Goal: Information Seeking & Learning: Learn about a topic

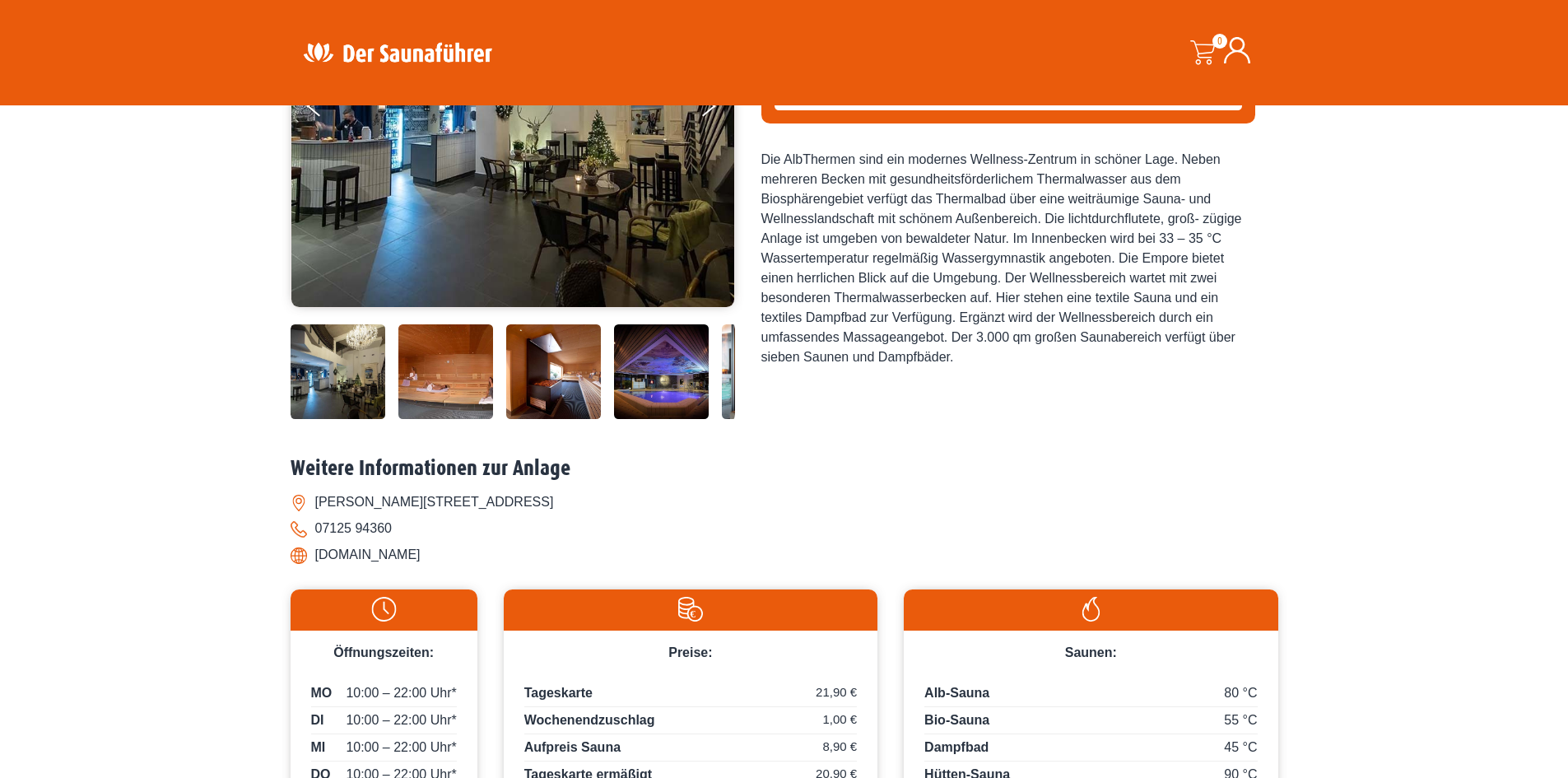
click at [299, 375] on img at bounding box center [338, 372] width 95 height 95
click at [450, 383] on img at bounding box center [446, 372] width 95 height 95
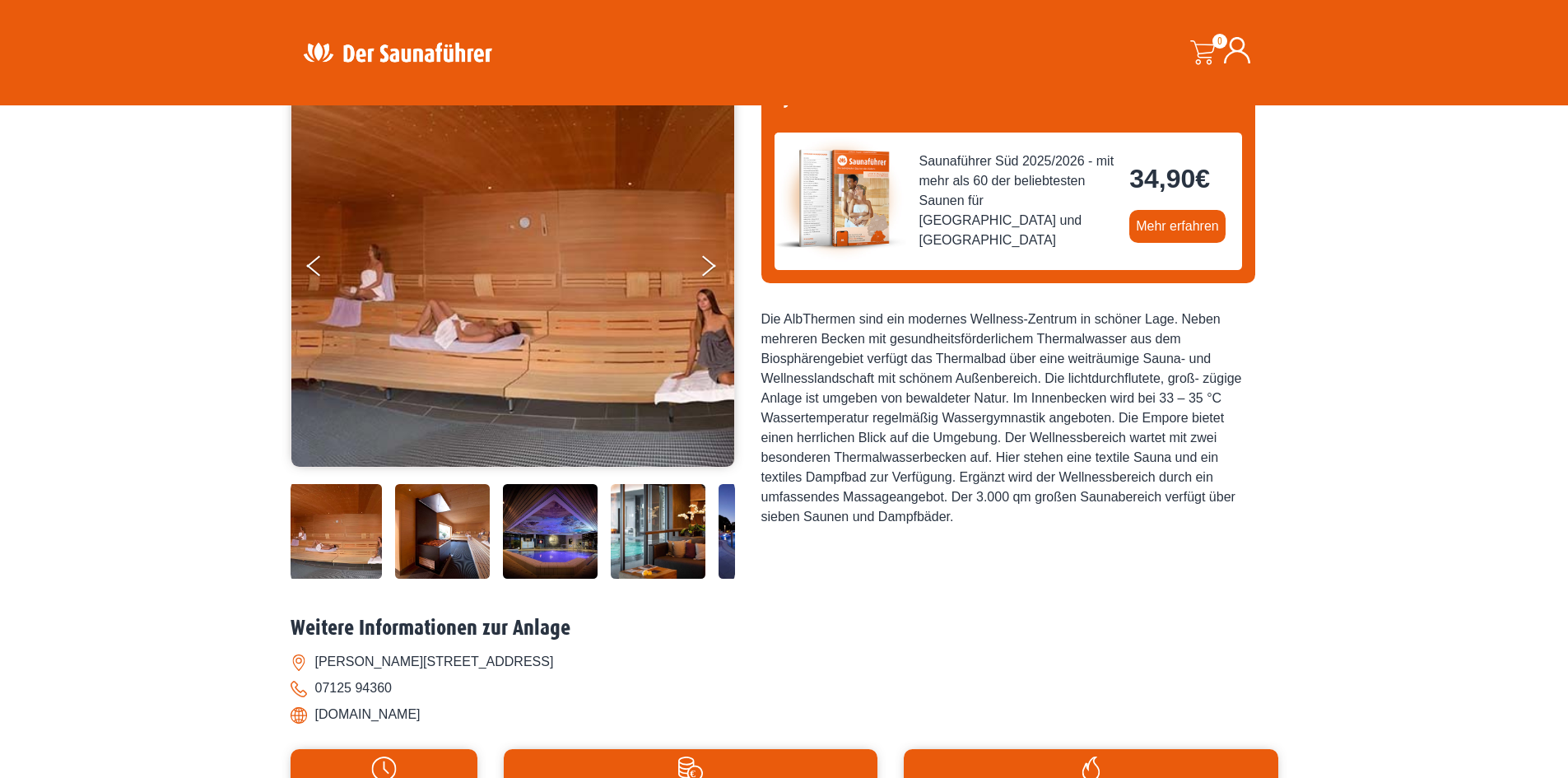
scroll to position [82, 0]
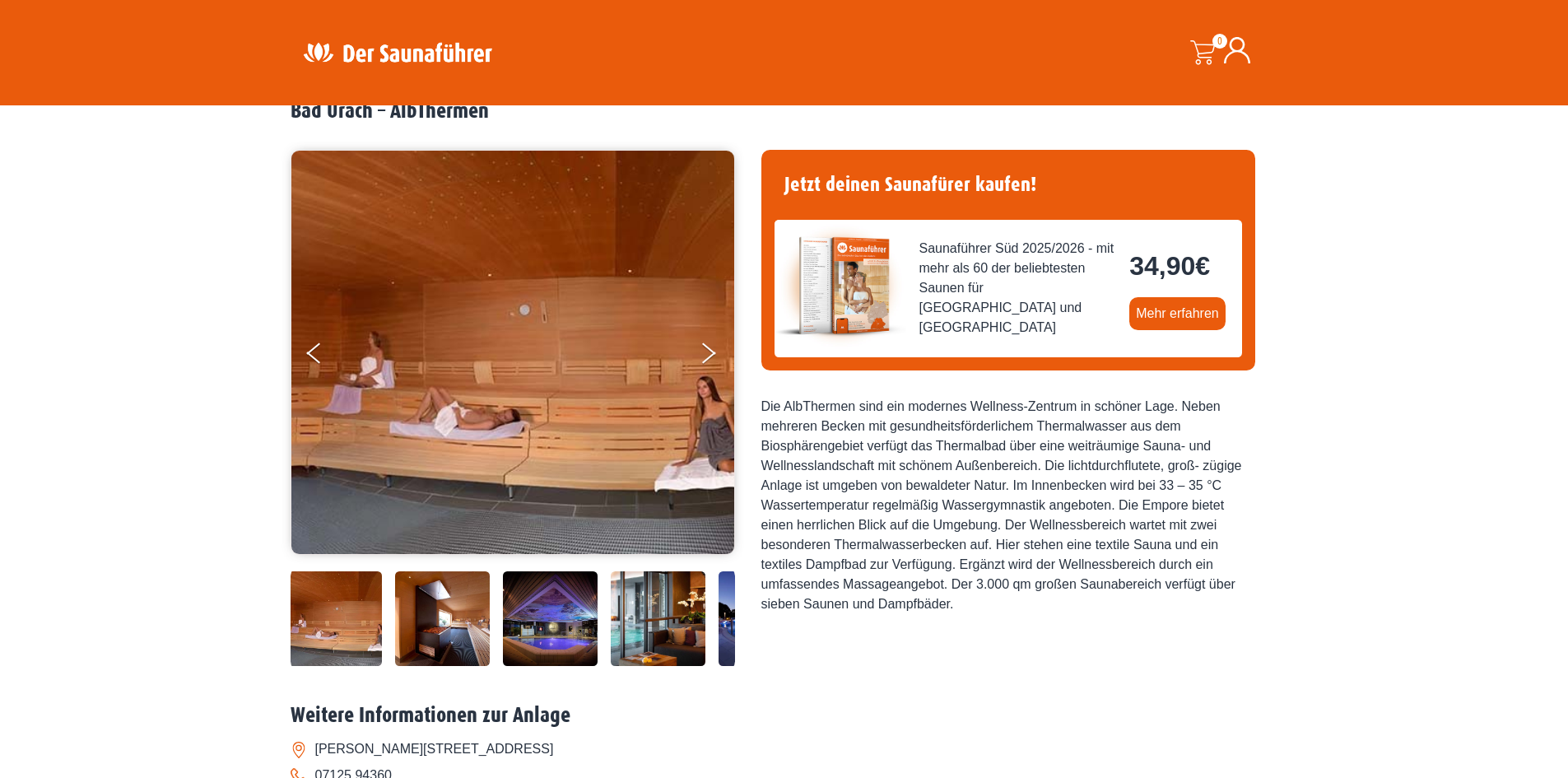
click at [696, 359] on img at bounding box center [513, 352] width 443 height 403
click at [700, 353] on button "Next" at bounding box center [719, 356] width 42 height 42
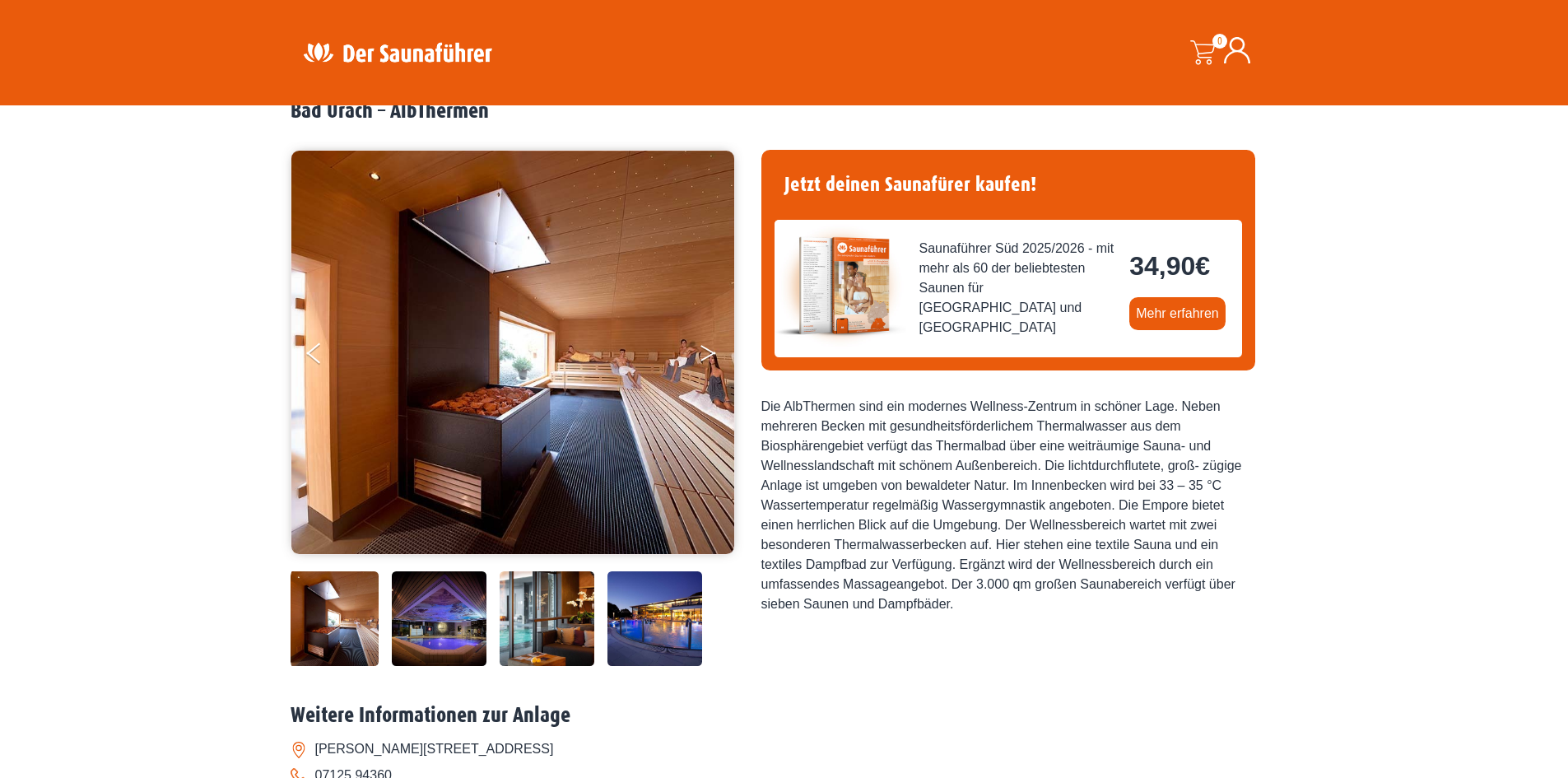
click at [700, 350] on button "Next" at bounding box center [719, 356] width 42 height 42
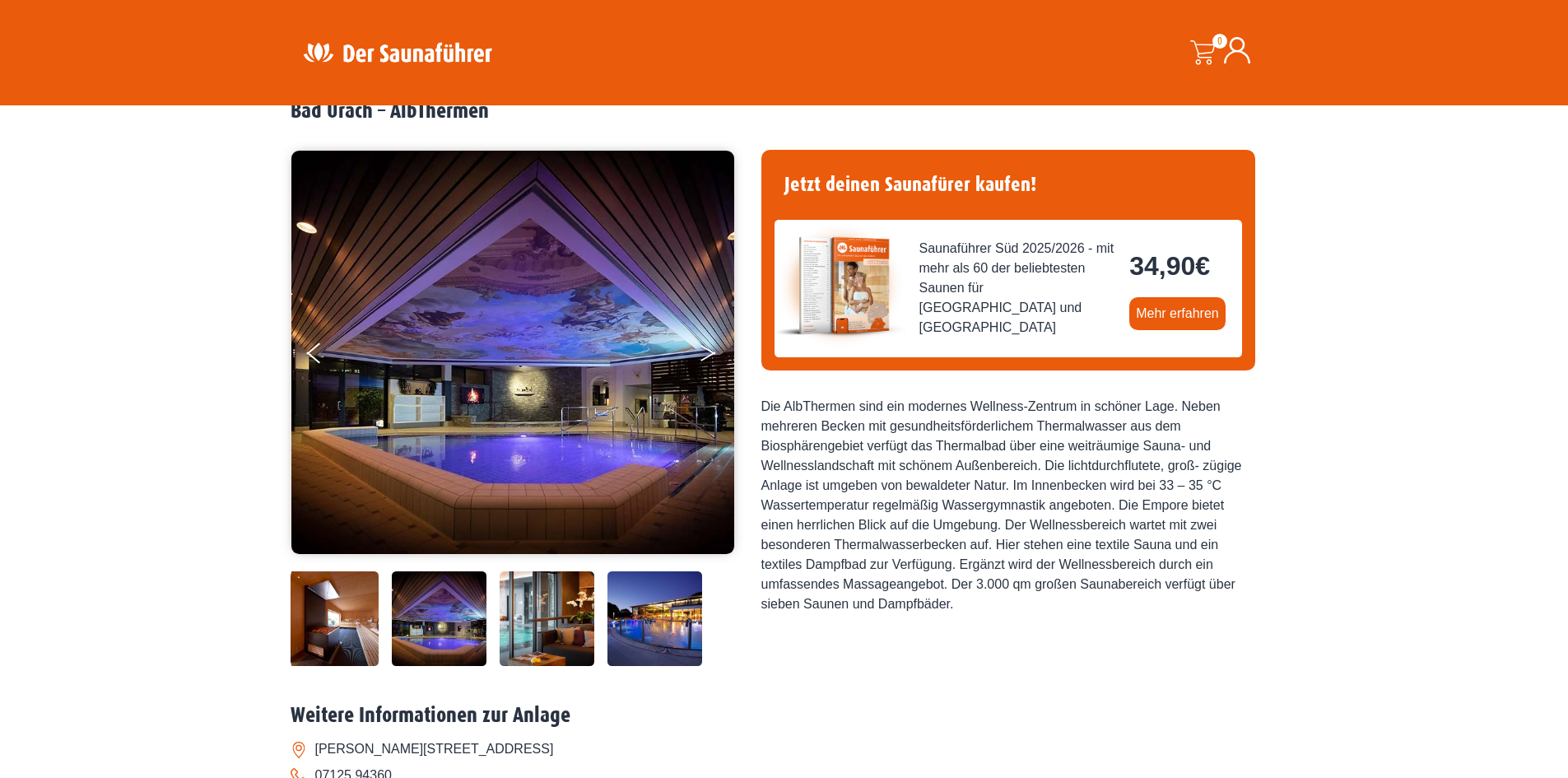
click at [700, 350] on button "Next" at bounding box center [719, 356] width 42 height 42
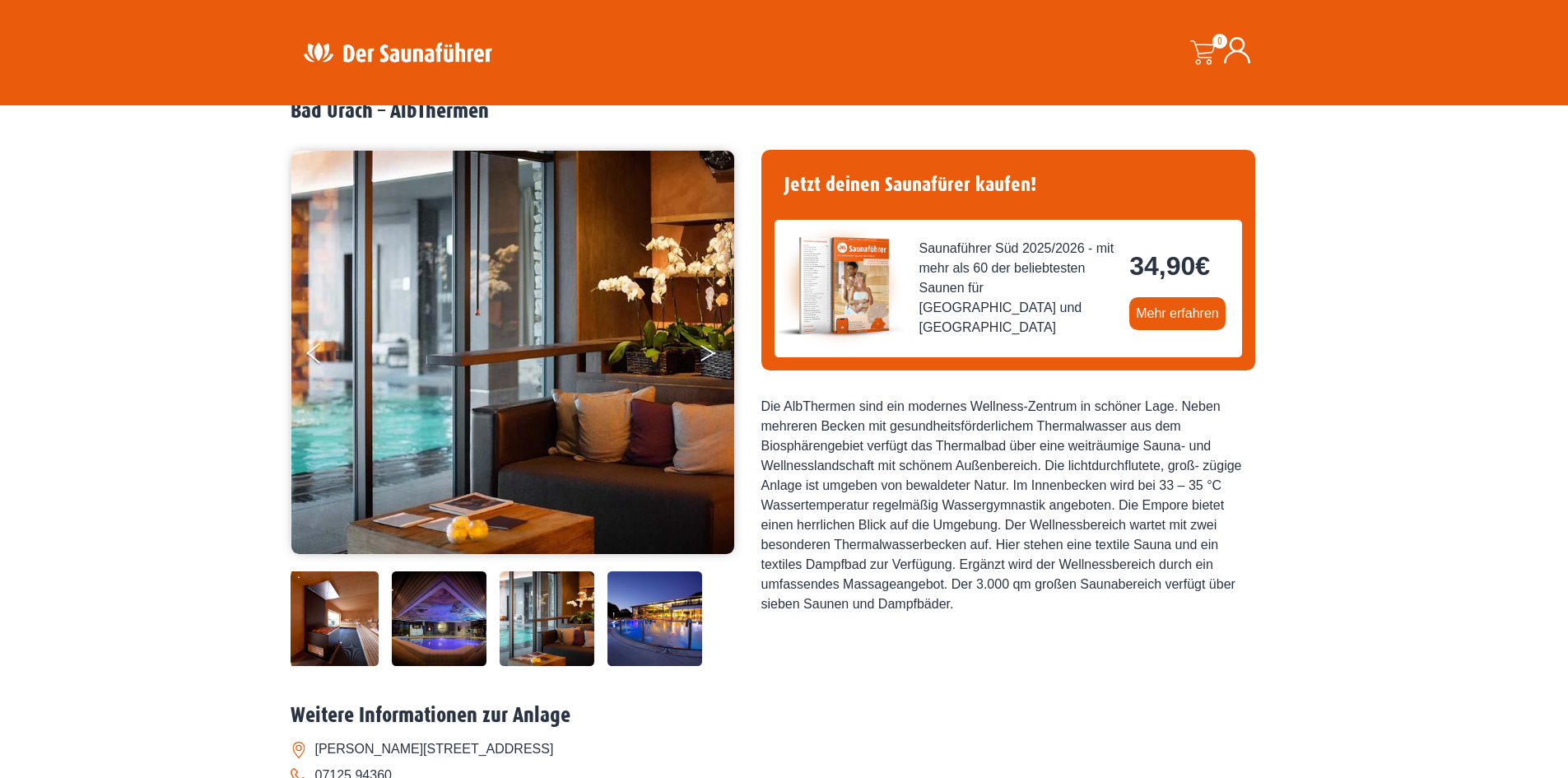
click at [700, 350] on button "Next" at bounding box center [719, 356] width 42 height 42
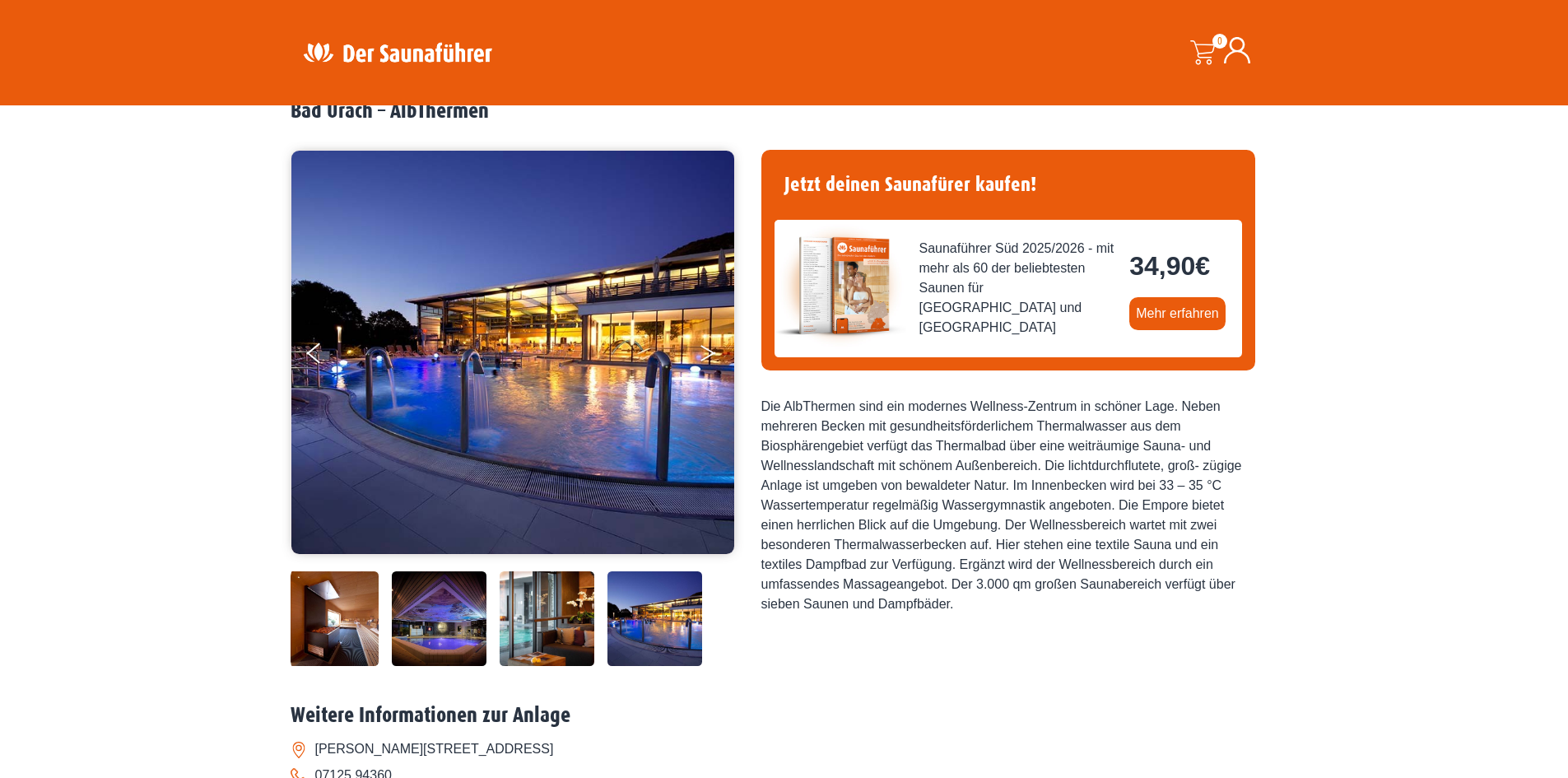
click at [700, 350] on button "Next" at bounding box center [719, 356] width 42 height 42
click at [706, 354] on button "Next" at bounding box center [719, 356] width 42 height 42
click at [699, 351] on button "Next" at bounding box center [719, 356] width 42 height 42
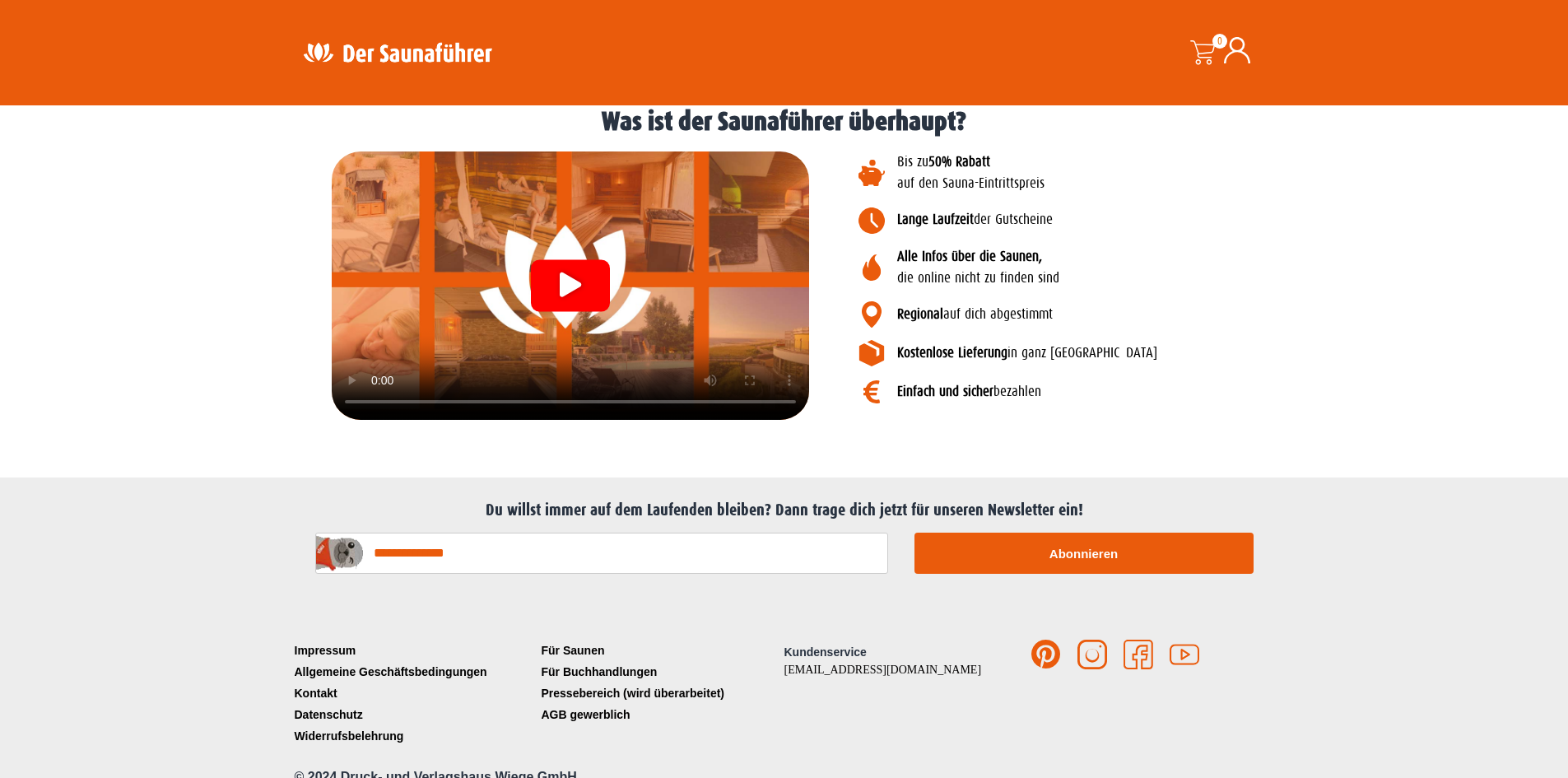
scroll to position [1870, 0]
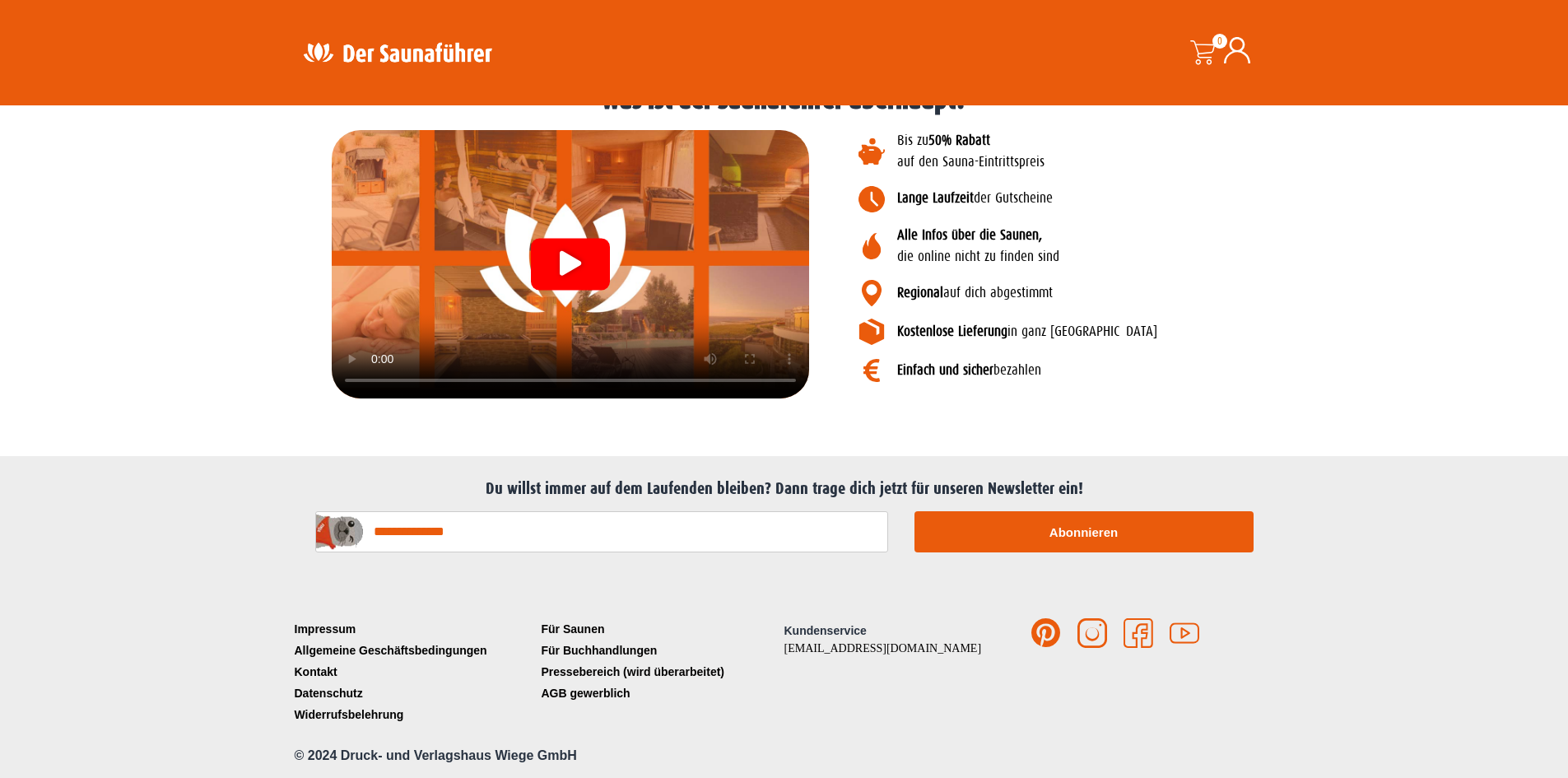
click at [564, 249] on div "Video abspielen" at bounding box center [571, 264] width 79 height 52
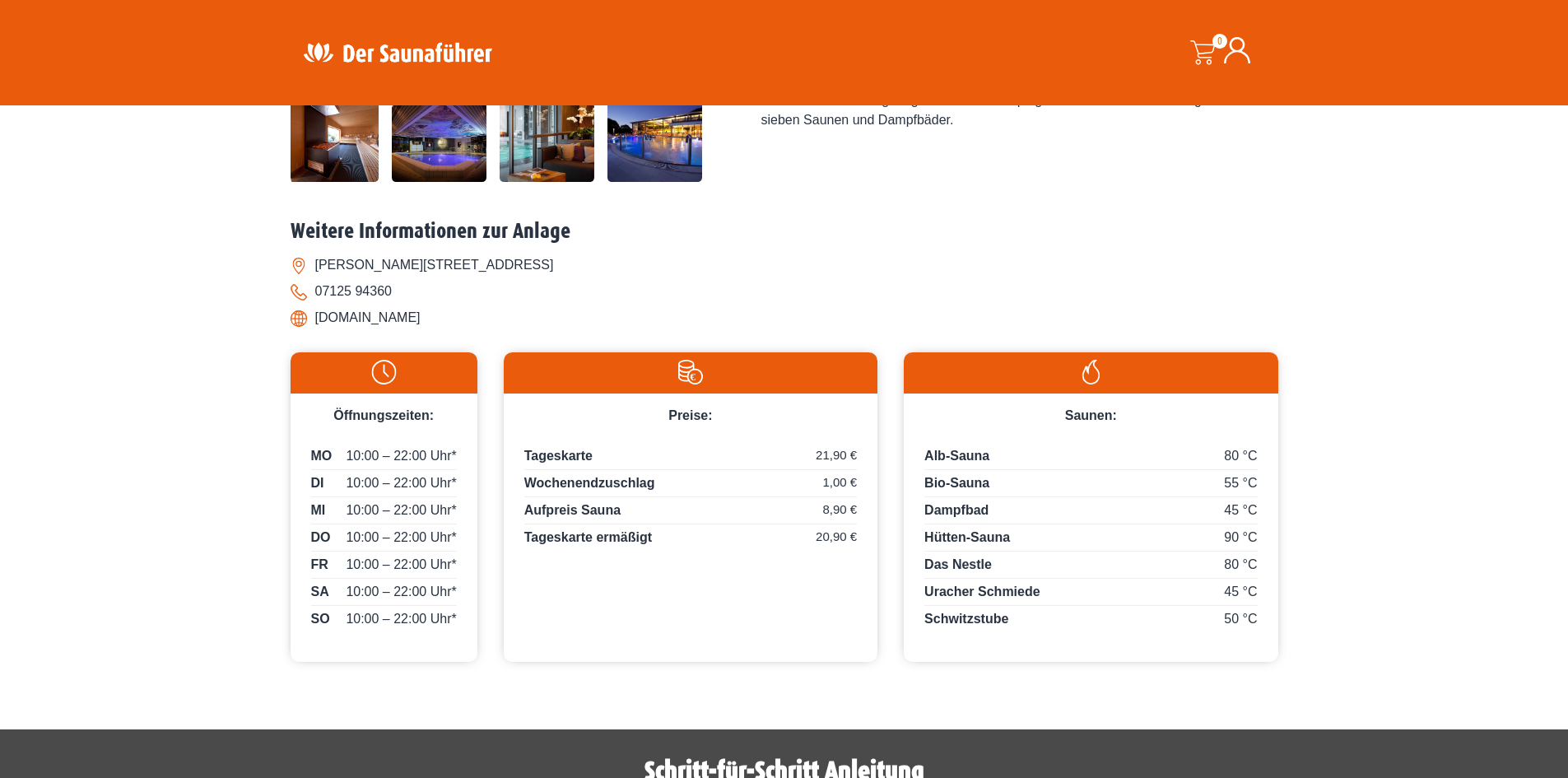
scroll to position [388, 0]
